Goal: Information Seeking & Learning: Compare options

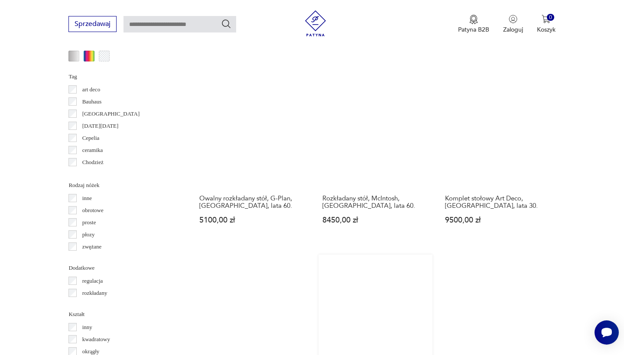
scroll to position [878, 0]
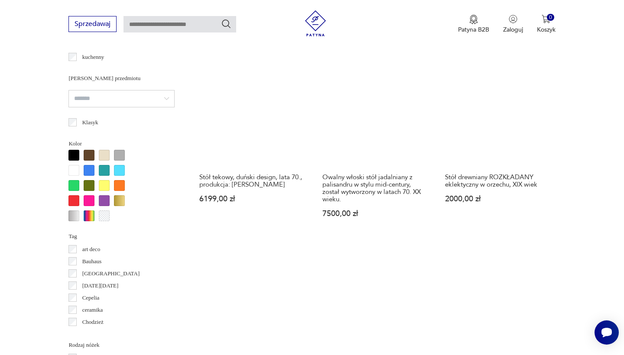
scroll to position [725, 0]
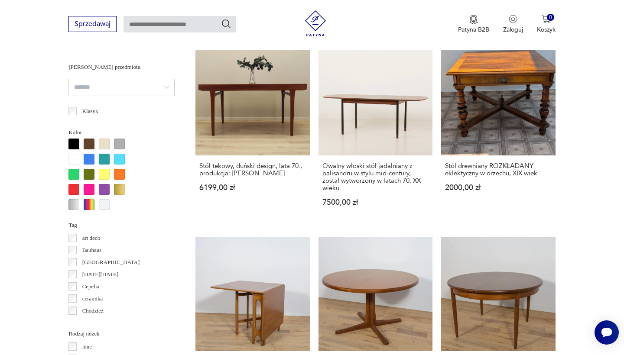
click at [72, 141] on div at bounding box center [73, 144] width 11 height 11
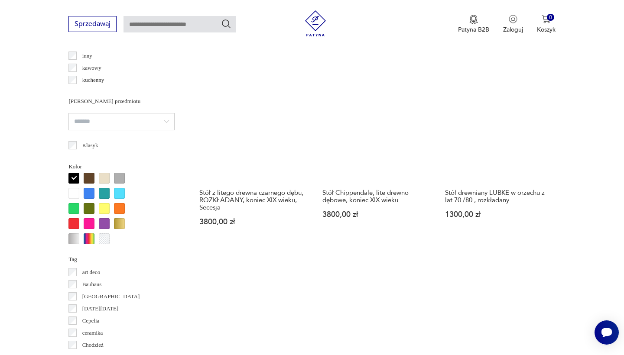
scroll to position [695, 0]
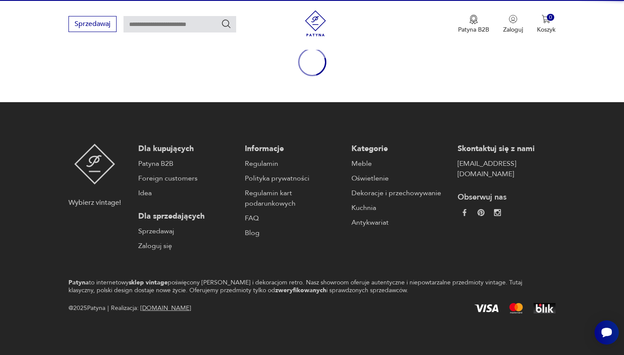
scroll to position [100, 0]
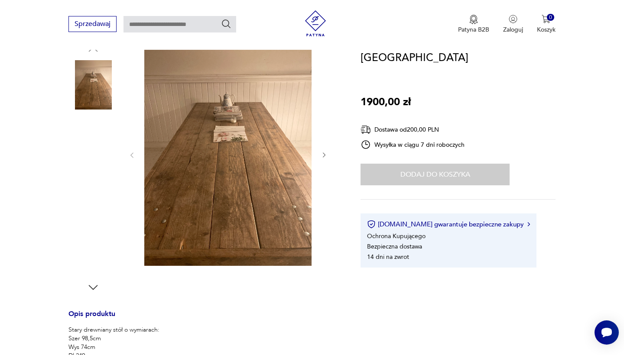
click at [100, 194] on img at bounding box center [92, 195] width 49 height 49
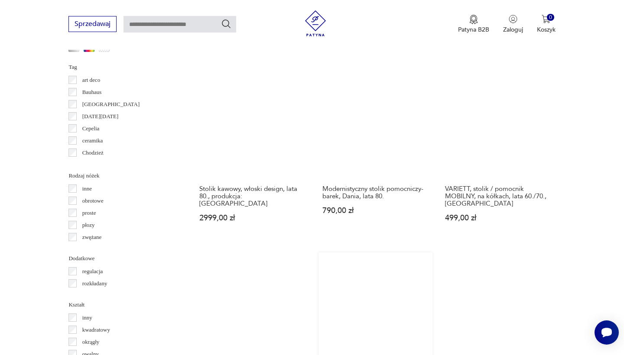
scroll to position [849, 0]
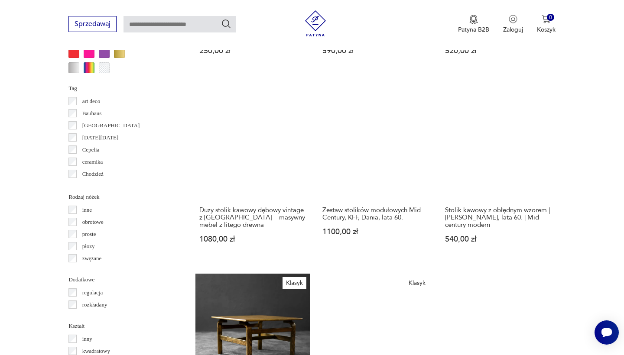
scroll to position [864, 0]
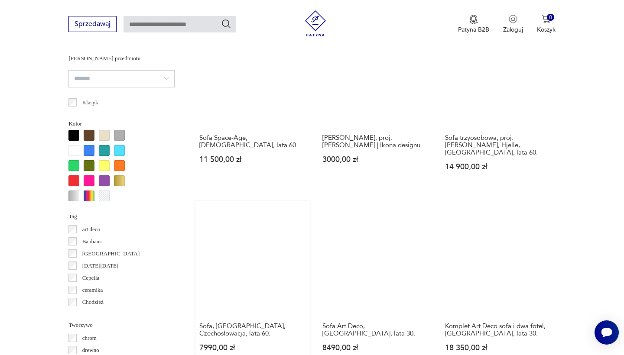
scroll to position [753, 0]
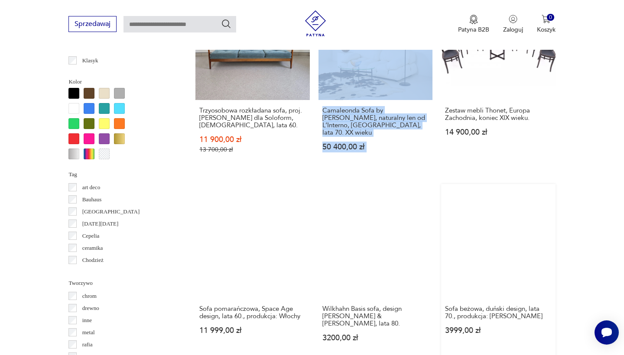
scroll to position [789, 0]
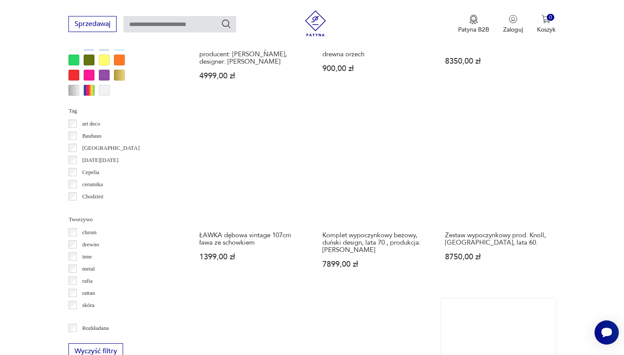
scroll to position [868, 0]
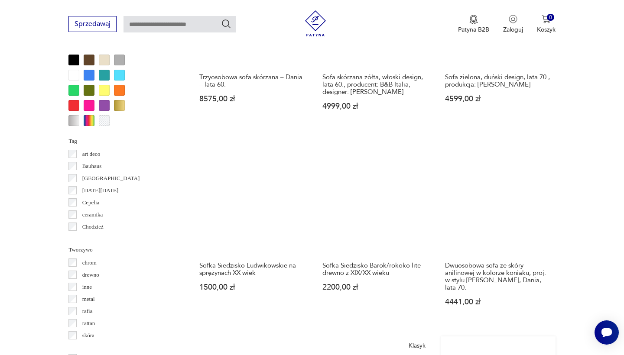
scroll to position [822, 0]
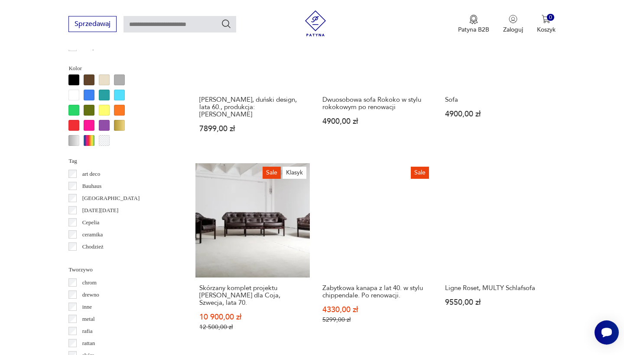
scroll to position [802, 0]
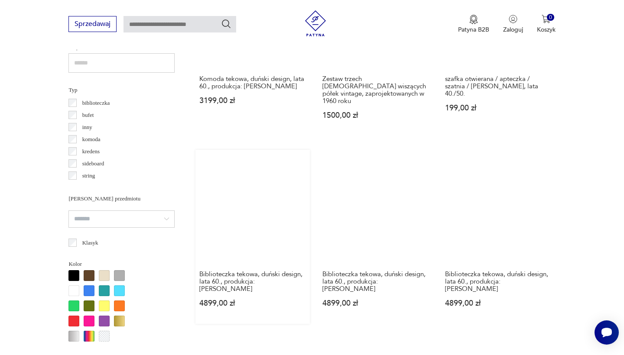
scroll to position [633, 0]
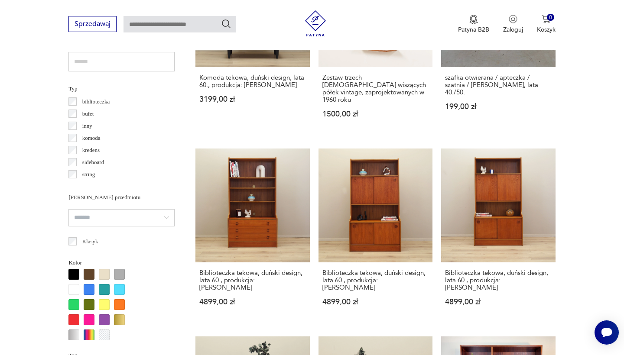
click at [71, 318] on div at bounding box center [73, 320] width 11 height 11
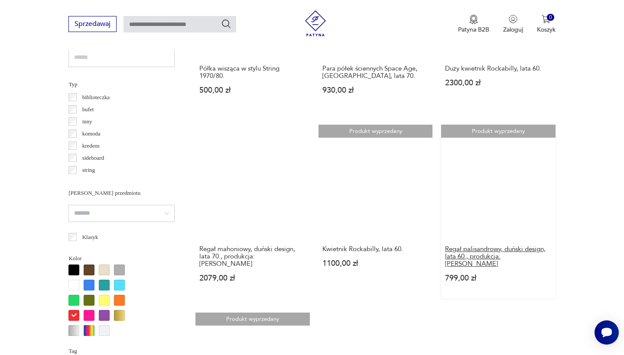
scroll to position [643, 0]
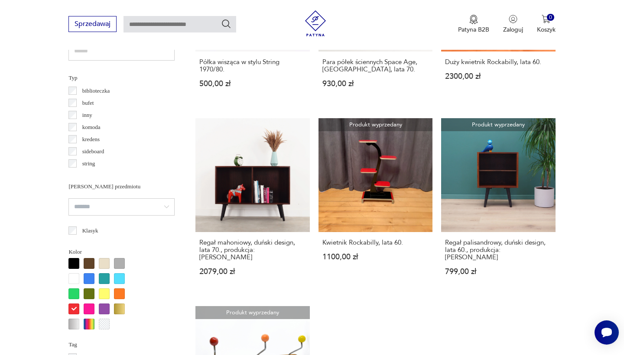
click at [120, 291] on div at bounding box center [119, 294] width 11 height 11
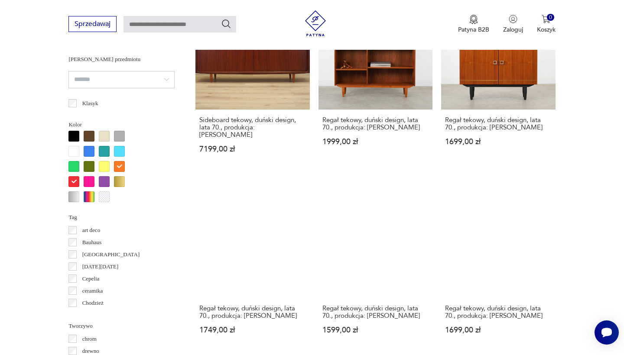
scroll to position [770, 0]
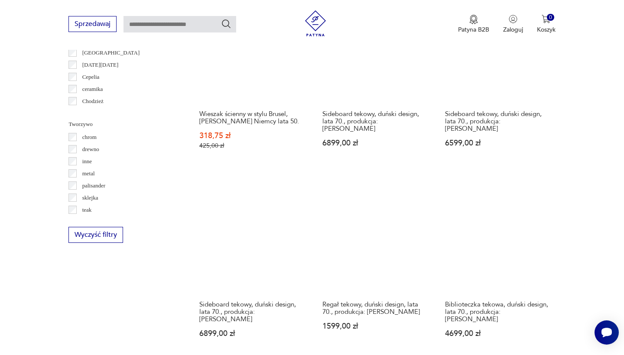
scroll to position [988, 0]
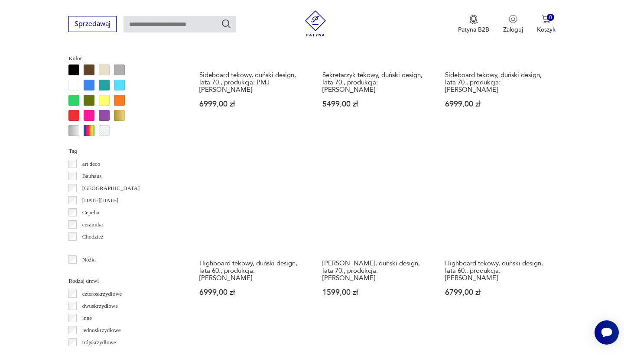
scroll to position [825, 0]
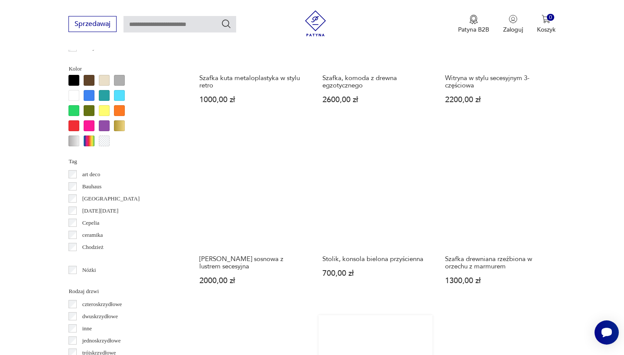
scroll to position [814, 0]
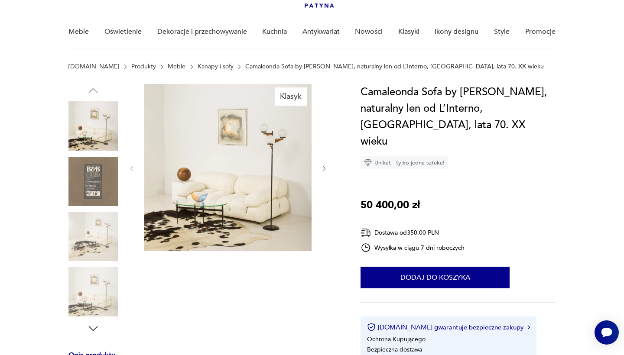
scroll to position [60, 0]
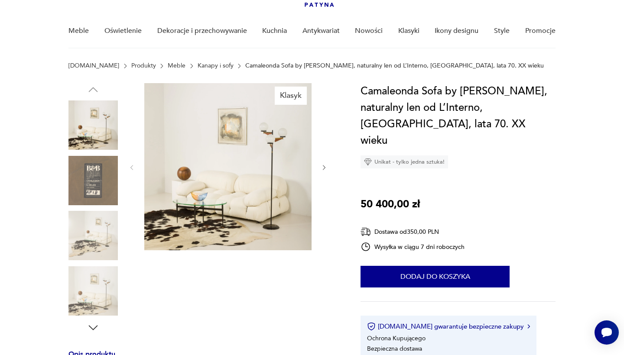
click at [322, 170] on icon "button" at bounding box center [324, 167] width 7 height 7
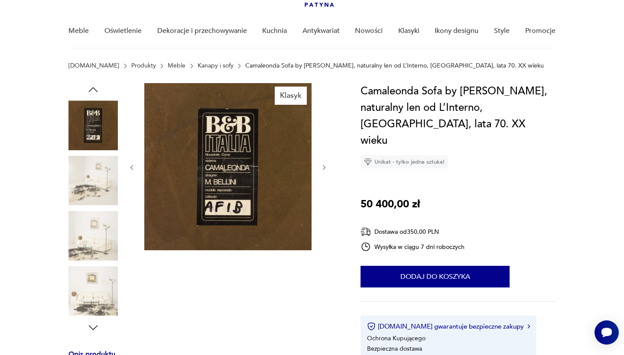
click at [322, 171] on icon "button" at bounding box center [324, 167] width 7 height 7
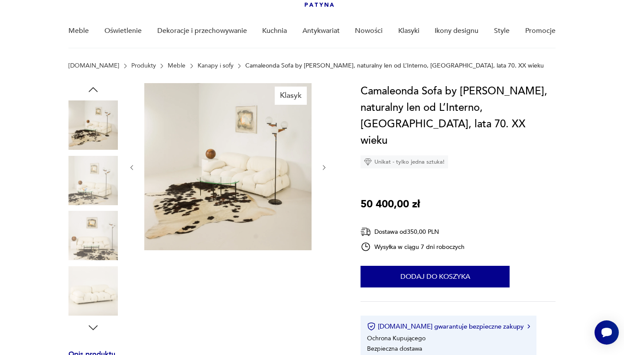
click at [322, 171] on icon "button" at bounding box center [324, 167] width 7 height 7
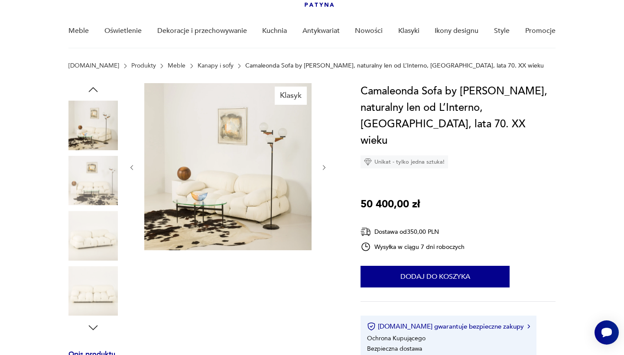
click at [322, 171] on icon "button" at bounding box center [324, 167] width 7 height 7
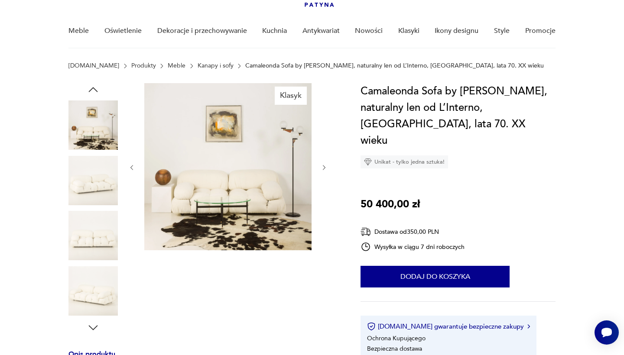
click at [322, 172] on button "button" at bounding box center [324, 167] width 7 height 9
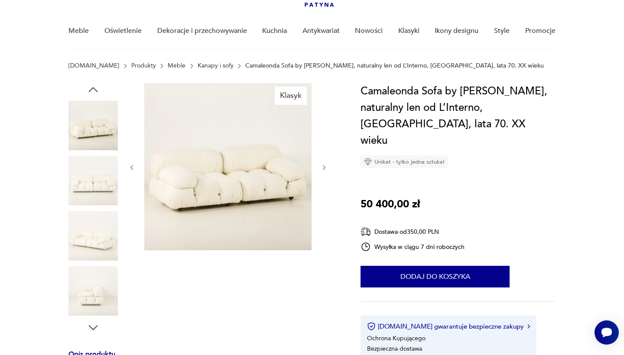
click at [322, 172] on button "button" at bounding box center [324, 167] width 7 height 9
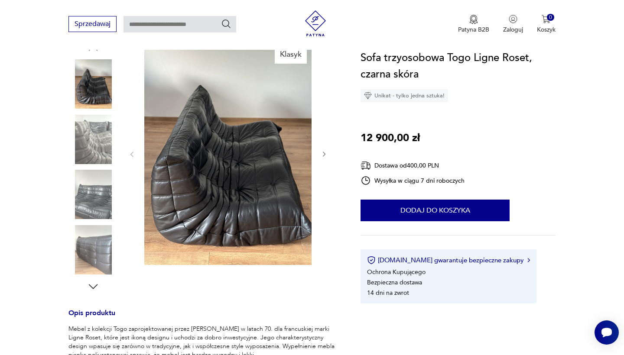
scroll to position [106, 0]
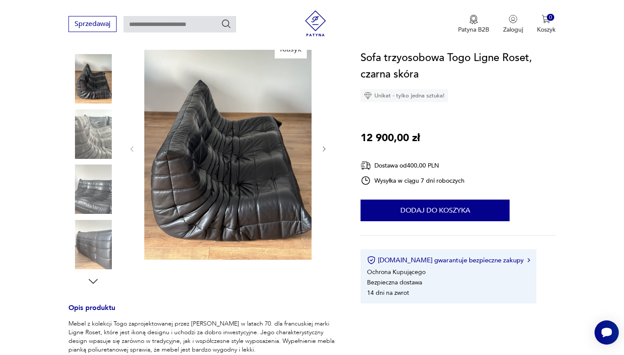
click at [86, 240] on img at bounding box center [92, 244] width 49 height 49
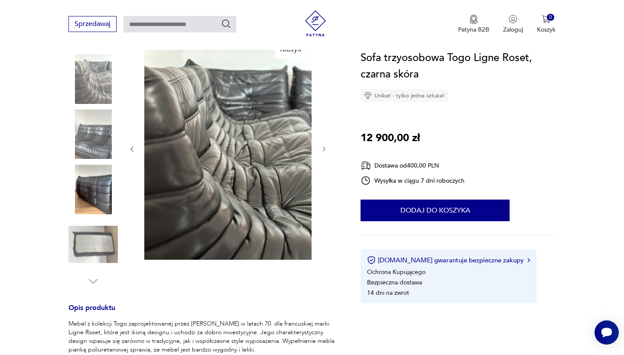
click at [93, 240] on img at bounding box center [92, 244] width 49 height 49
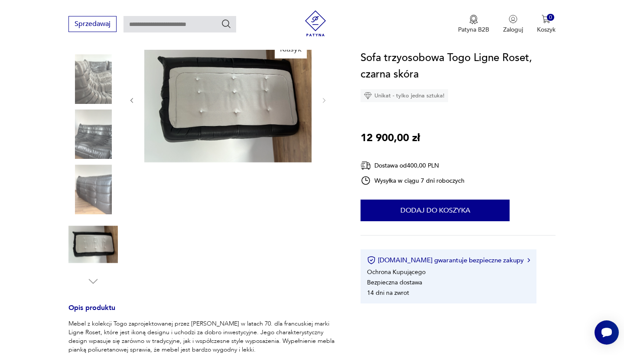
click at [98, 195] on img at bounding box center [92, 189] width 49 height 49
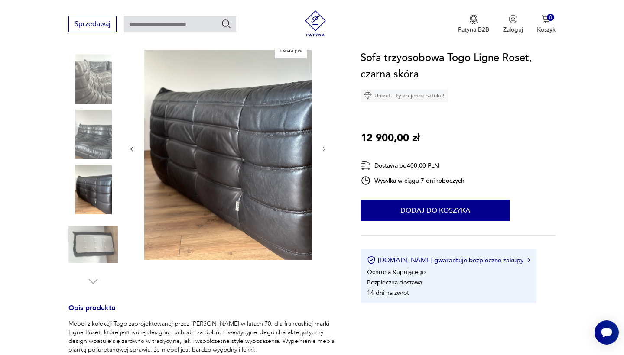
click at [100, 169] on img at bounding box center [92, 189] width 49 height 49
click at [101, 152] on img at bounding box center [92, 134] width 49 height 49
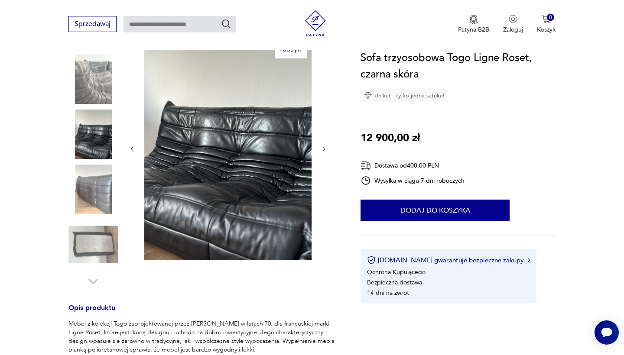
click at [102, 97] on img at bounding box center [92, 78] width 49 height 49
